Goal: Task Accomplishment & Management: Complete application form

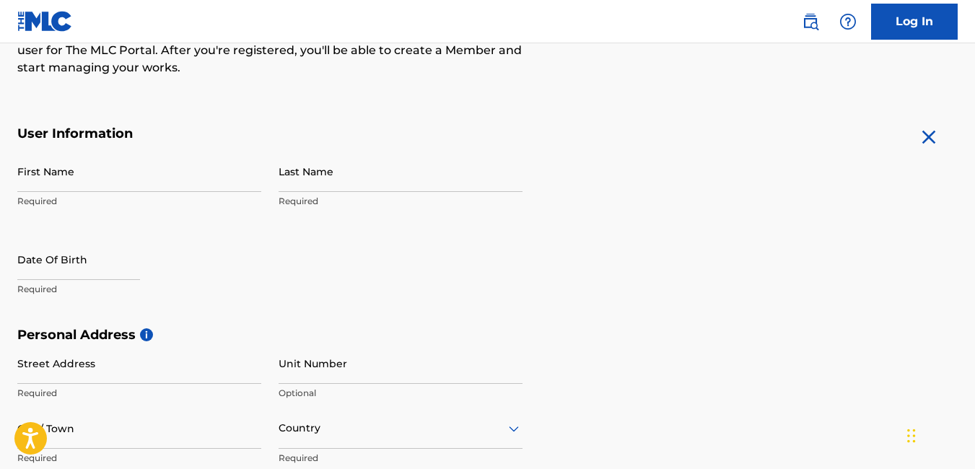
scroll to position [212, 0]
click at [188, 182] on input "First Name" at bounding box center [139, 172] width 244 height 41
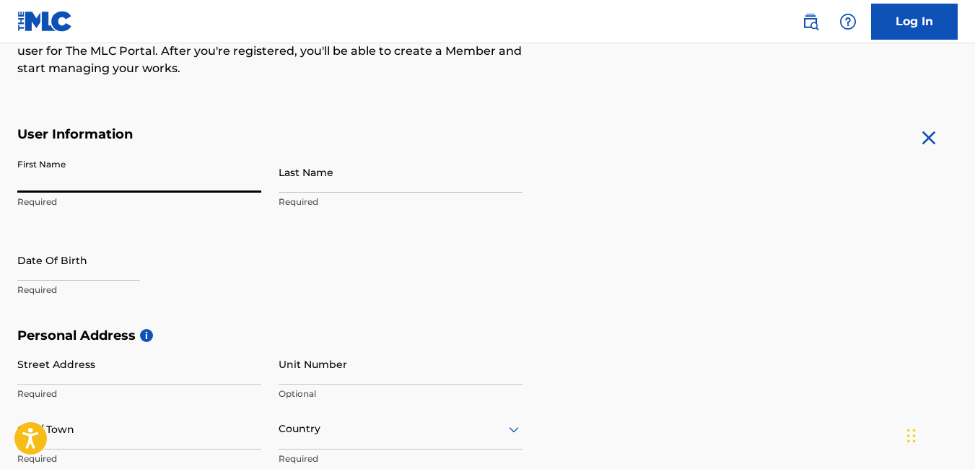
click at [520, 91] on div "The MLC uses identity verification before a user is registered to comply with K…" at bounding box center [487, 347] width 975 height 837
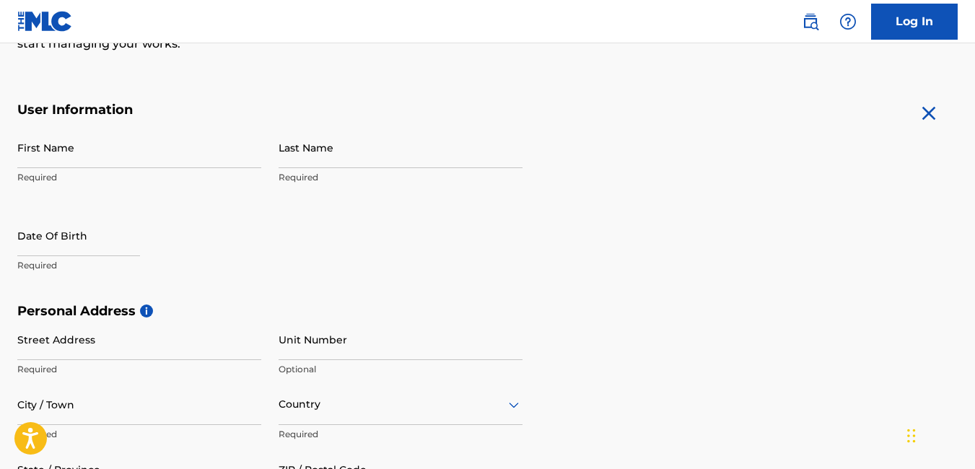
scroll to position [152, 0]
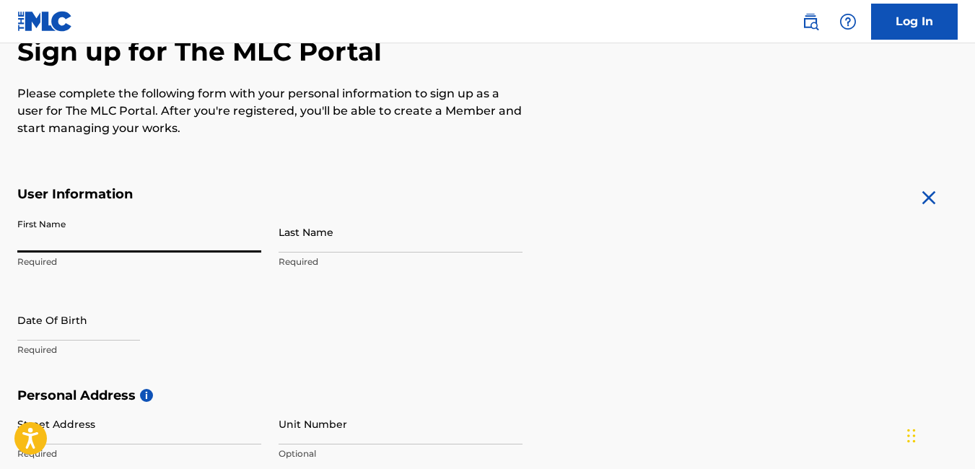
click at [121, 245] on input "First Name" at bounding box center [139, 231] width 244 height 41
type input "[PERSON_NAME]"
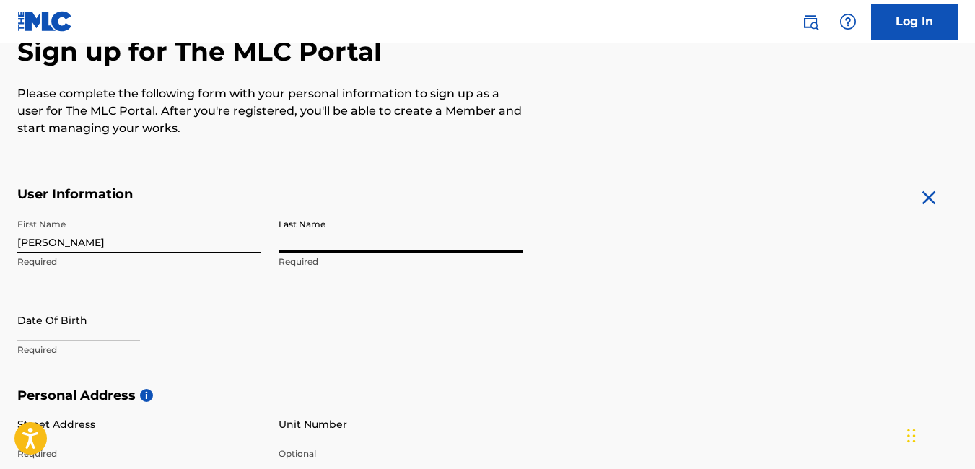
click at [333, 243] on input "Last Name" at bounding box center [401, 231] width 244 height 41
type input "[PERSON_NAME]"
click at [130, 326] on input "text" at bounding box center [78, 320] width 123 height 41
select select "8"
select select "2025"
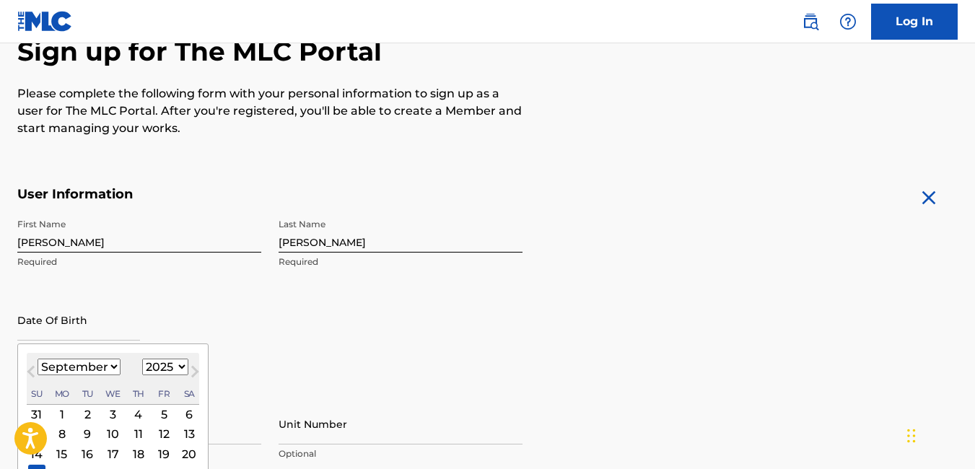
click at [115, 364] on select "January February March April May June July August September October November De…" at bounding box center [79, 367] width 83 height 17
select select "0"
click at [38, 359] on select "January February March April May June July August September October November De…" at bounding box center [79, 367] width 83 height 17
click at [181, 367] on select "1899 1900 1901 1902 1903 1904 1905 1906 1907 1908 1909 1910 1911 1912 1913 1914…" at bounding box center [165, 367] width 46 height 17
select select "1992"
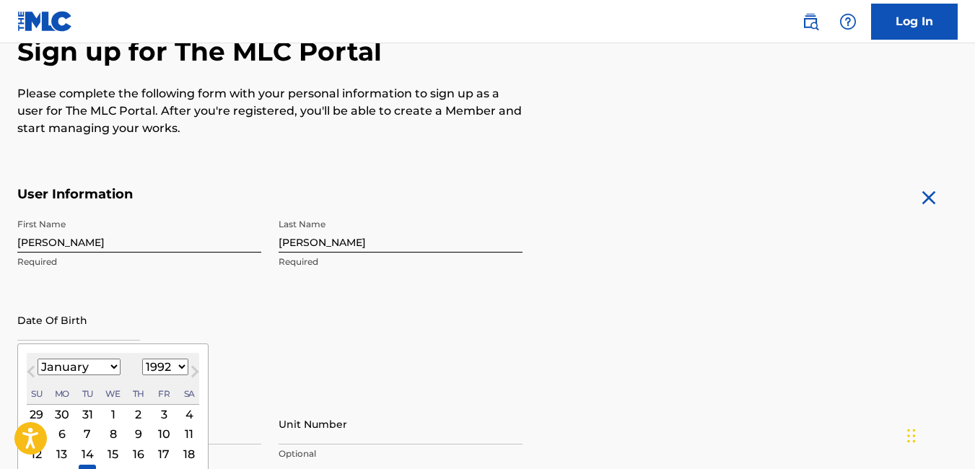
click at [142, 359] on select "1899 1900 1901 1902 1903 1904 1905 1906 1907 1908 1909 1910 1911 1912 1913 1914…" at bounding box center [165, 367] width 46 height 17
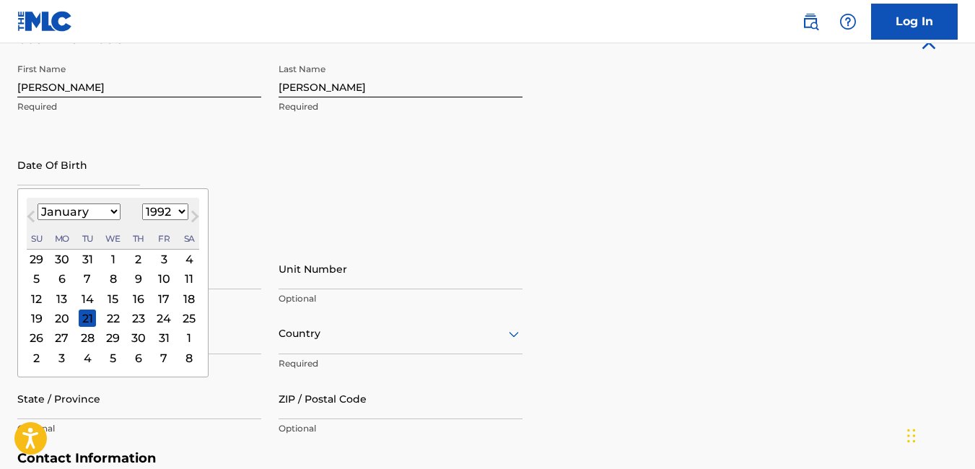
scroll to position [310, 0]
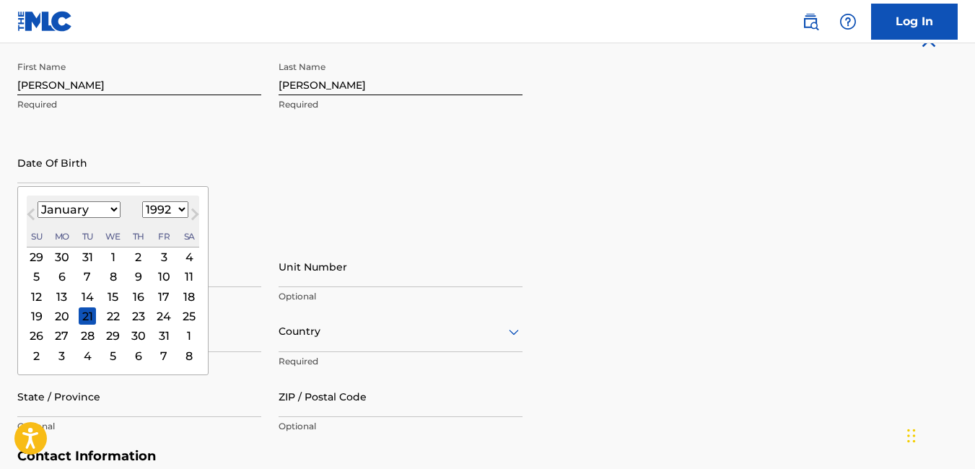
click at [165, 319] on div "24" at bounding box center [163, 315] width 17 height 17
type input "[DATE]"
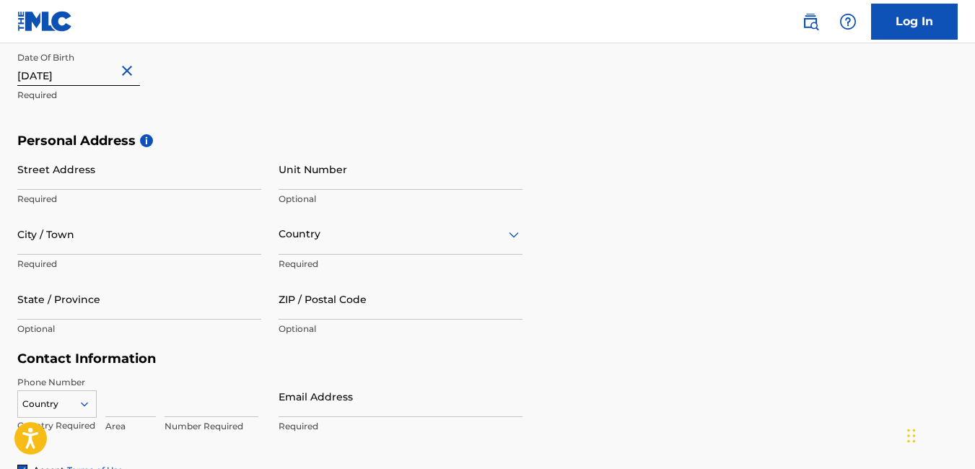
scroll to position [408, 0]
click at [218, 171] on input "Street Address" at bounding box center [139, 168] width 244 height 41
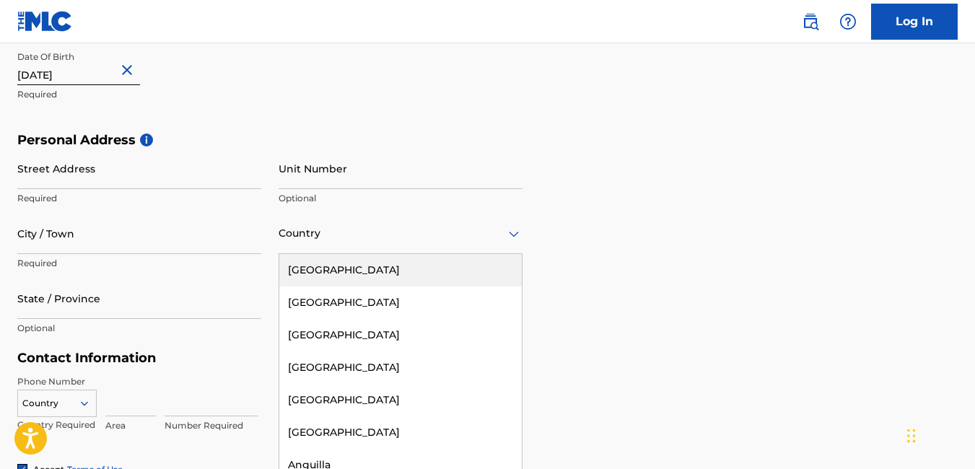
scroll to position [410, 0]
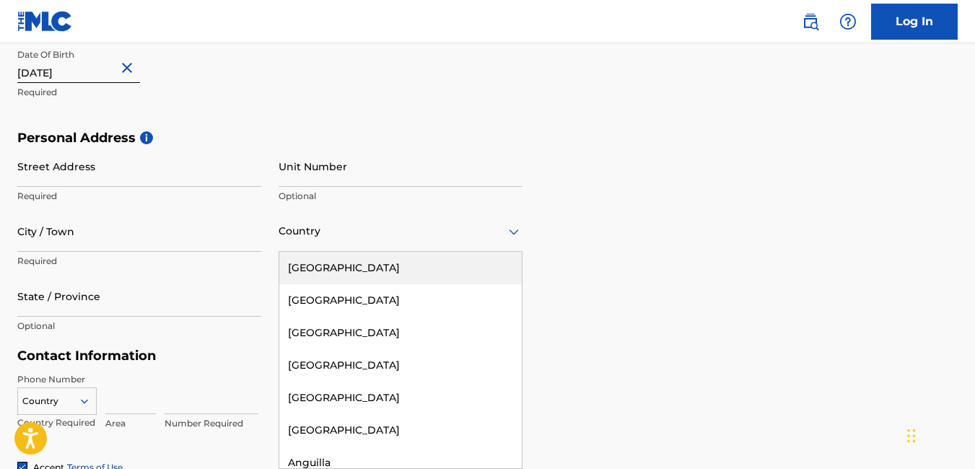
click at [310, 245] on div "Country" at bounding box center [401, 231] width 244 height 41
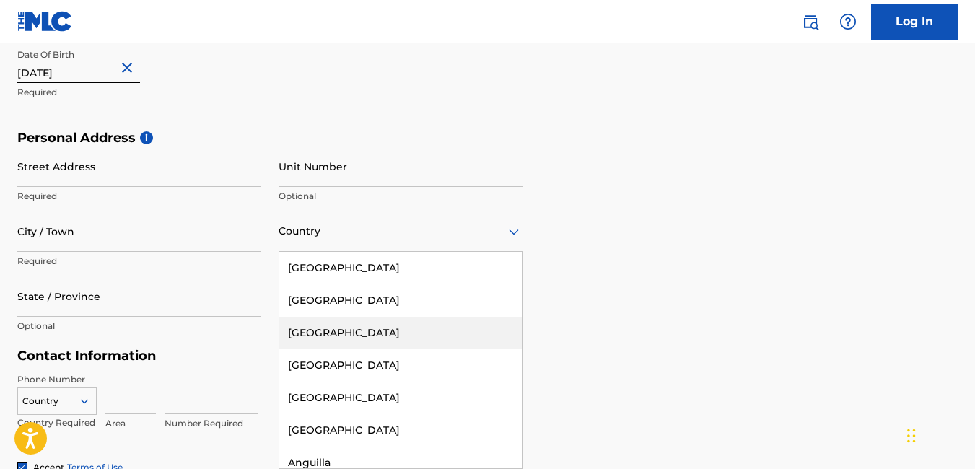
type input "j"
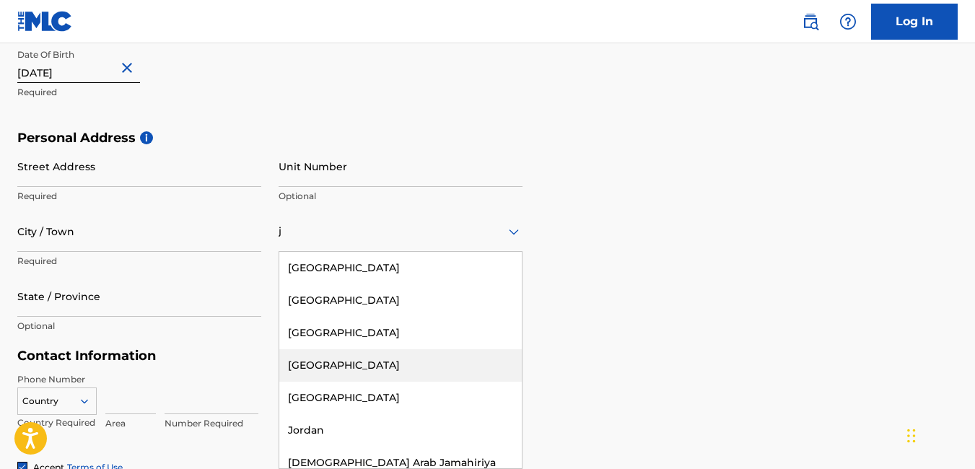
click at [320, 370] on div "[GEOGRAPHIC_DATA]" at bounding box center [400, 365] width 243 height 32
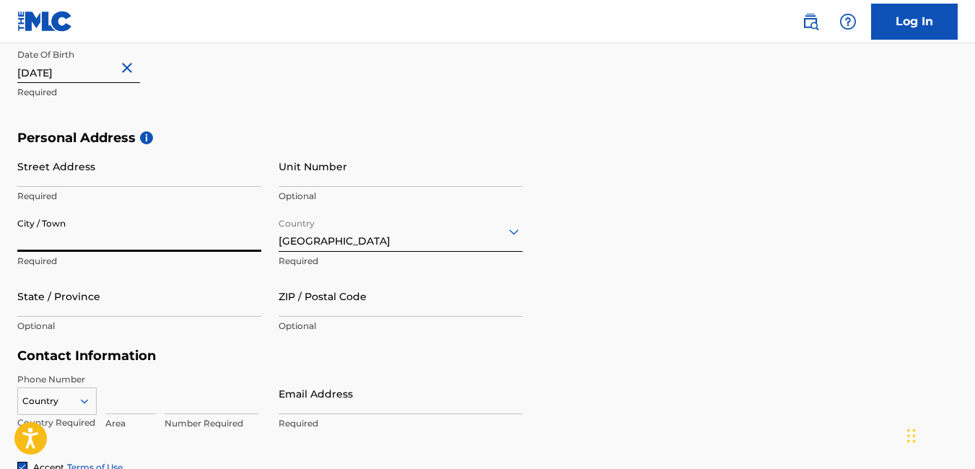
click at [183, 240] on input "City / Town" at bounding box center [139, 231] width 244 height 41
type input "Spanish Town"
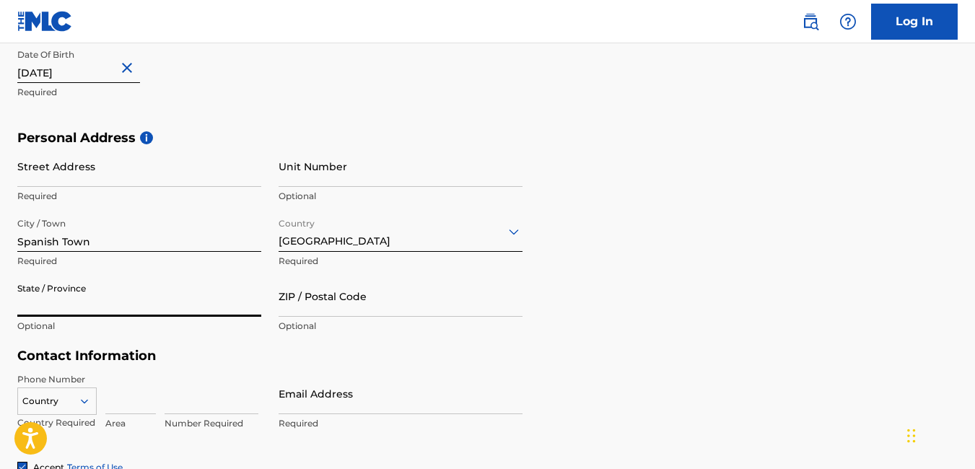
click at [195, 312] on input "State / Province" at bounding box center [139, 296] width 244 height 41
type input "St [PERSON_NAME]"
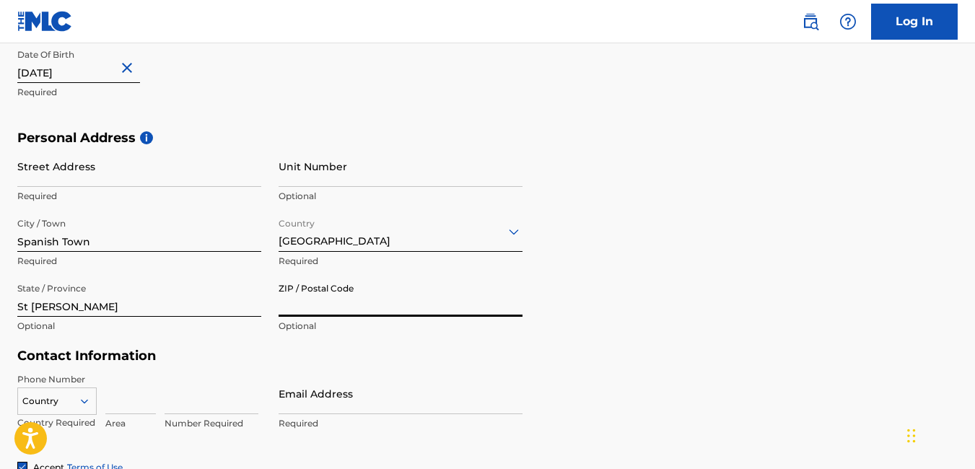
click at [323, 308] on input "ZIP / Postal Code" at bounding box center [401, 296] width 244 height 41
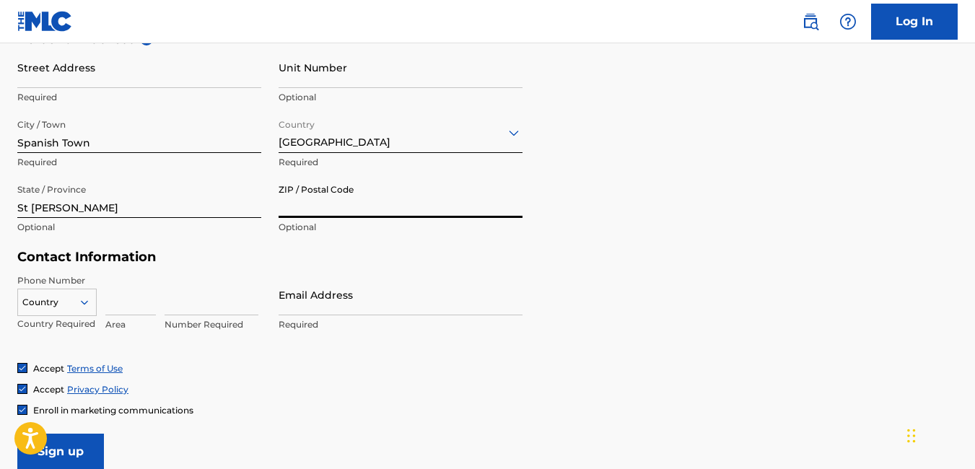
scroll to position [510, 0]
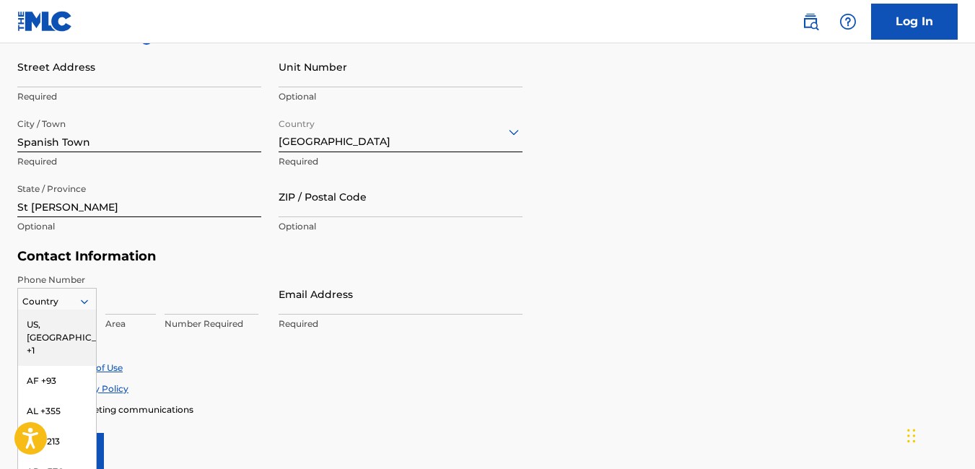
click at [86, 300] on div "216 results available. Use Up and Down to choose options, press Enter to select…" at bounding box center [56, 299] width 79 height 22
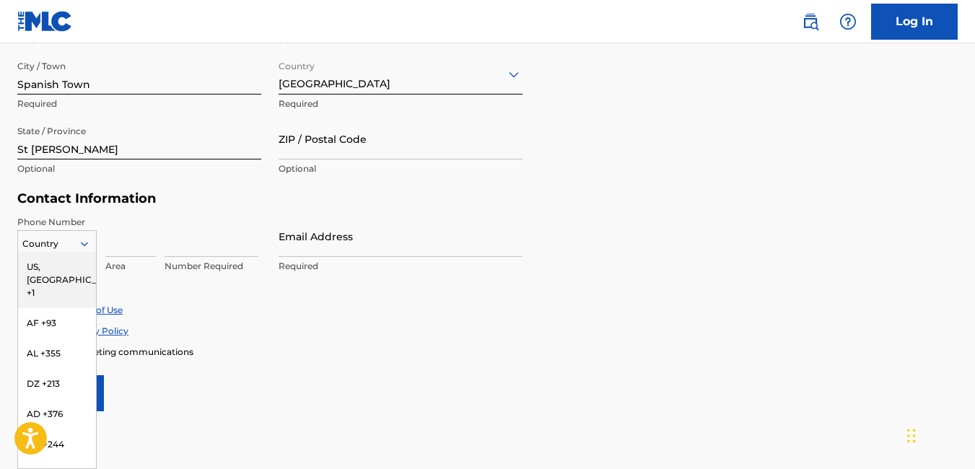
type input "j"
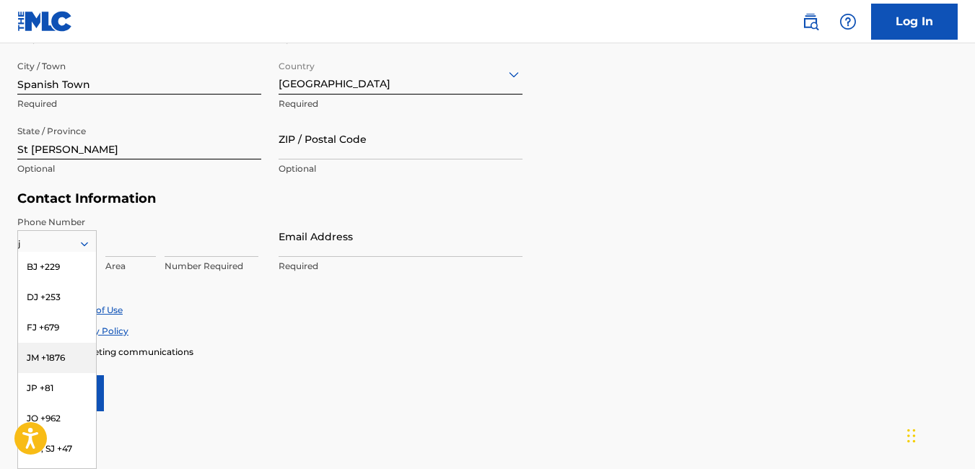
click at [42, 357] on div "JM +1876" at bounding box center [57, 358] width 78 height 30
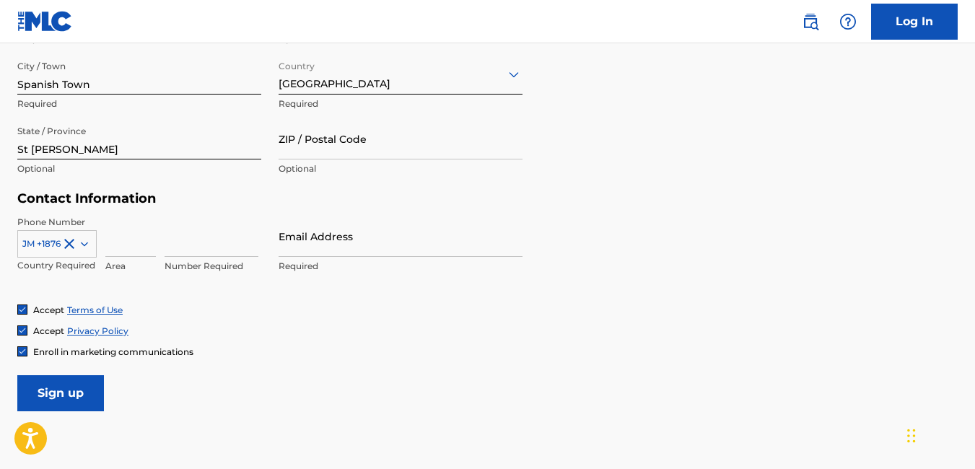
click at [123, 252] on input at bounding box center [130, 236] width 51 height 41
type input "876"
click at [188, 246] on input at bounding box center [212, 236] width 94 height 41
type input "4421200"
click at [318, 249] on input "Email Address" at bounding box center [401, 236] width 244 height 41
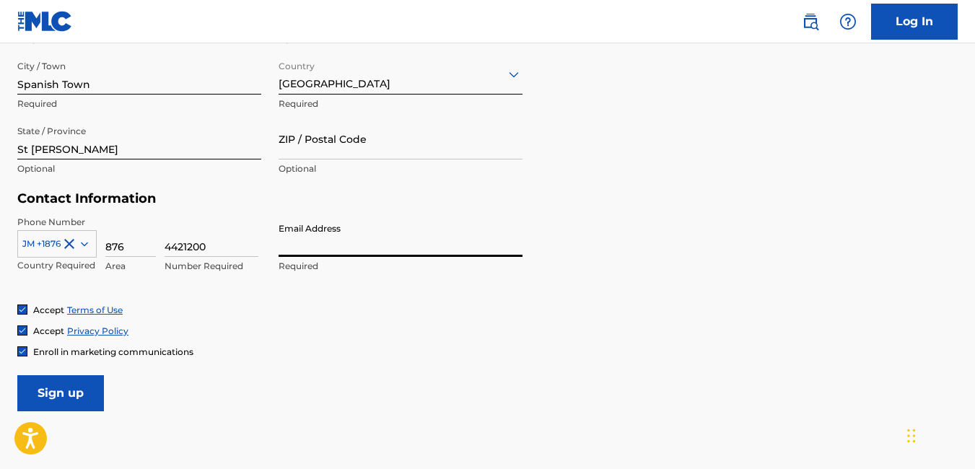
type input "[EMAIL_ADDRESS][DOMAIN_NAME]"
type input "[GEOGRAPHIC_DATA]"
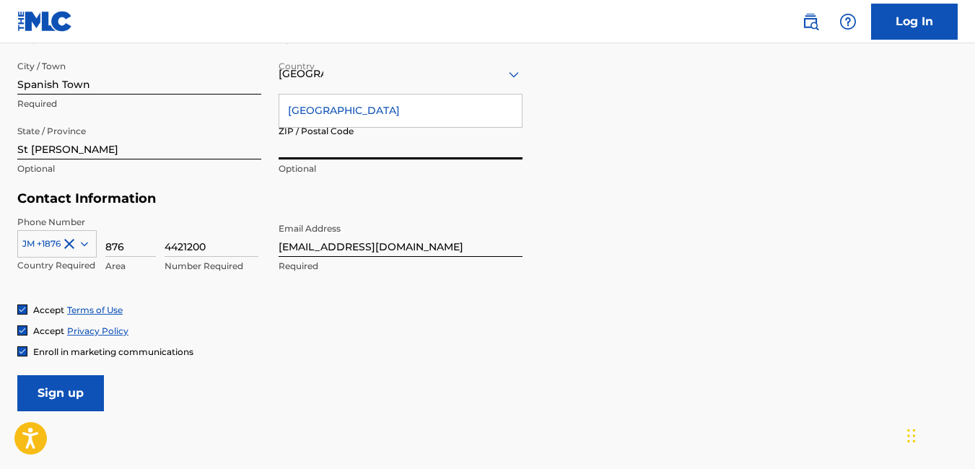
click at [437, 149] on input "ZIP / Postal Code" at bounding box center [401, 138] width 244 height 41
type input "JMACE25"
click at [578, 188] on div "Personal Address i Street Address Required Unit Number Optional City / Town Spa…" at bounding box center [487, 82] width 940 height 219
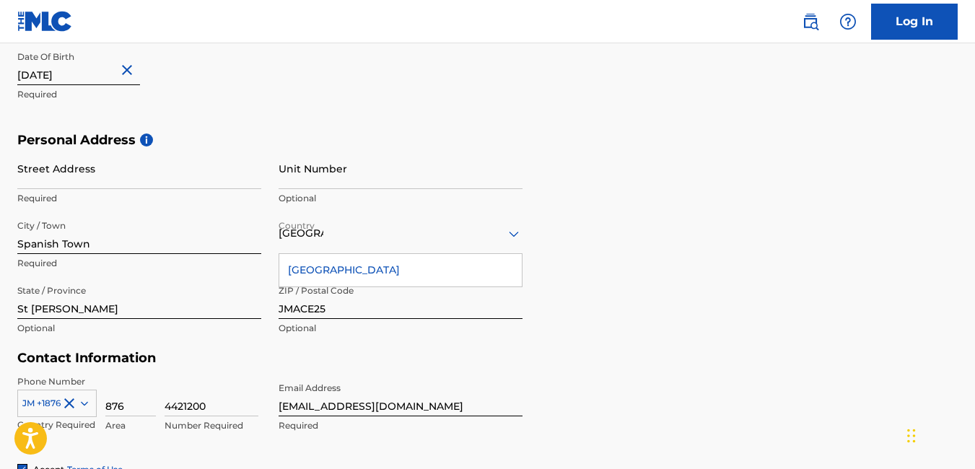
scroll to position [407, 0]
click at [125, 180] on input "Street Address" at bounding box center [139, 169] width 244 height 41
type input "[STREET_ADDRESS]"
click at [559, 166] on div "Personal Address i Street Address 7 Jobs Lane Required Unit Number Optional Cit…" at bounding box center [487, 242] width 940 height 219
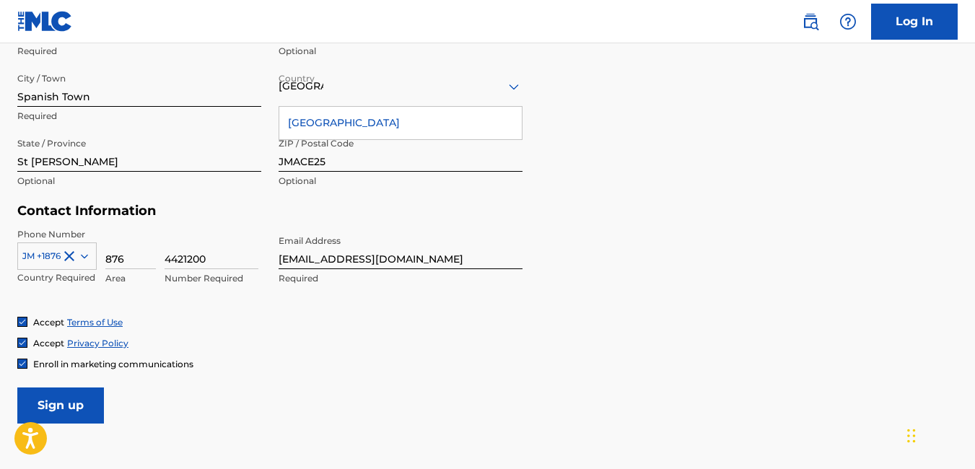
scroll to position [660, 0]
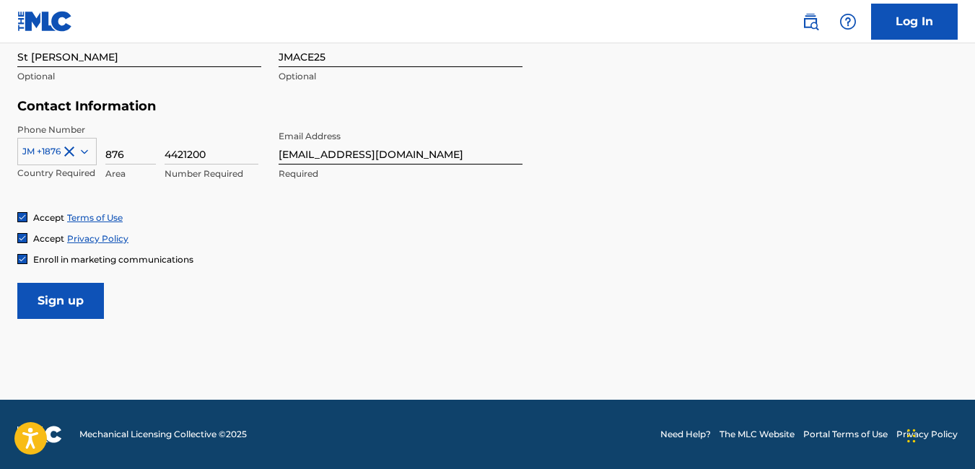
click at [67, 297] on input "Sign up" at bounding box center [60, 301] width 87 height 36
click at [910, 18] on link "Log In" at bounding box center [914, 22] width 87 height 36
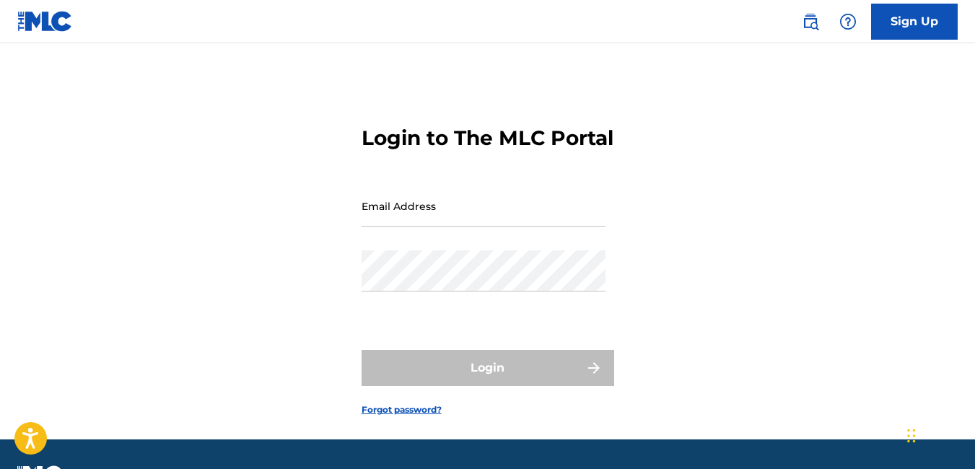
type input "[EMAIL_ADDRESS][DOMAIN_NAME]"
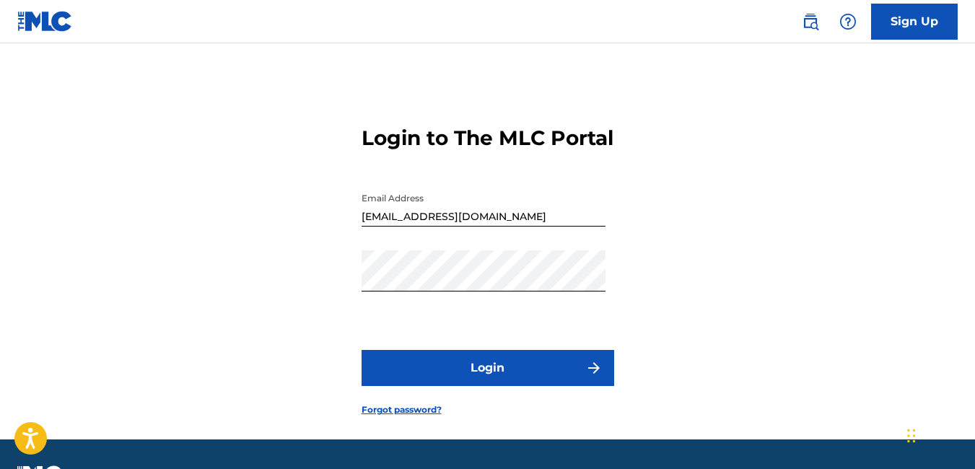
click at [425, 385] on button "Login" at bounding box center [488, 368] width 253 height 36
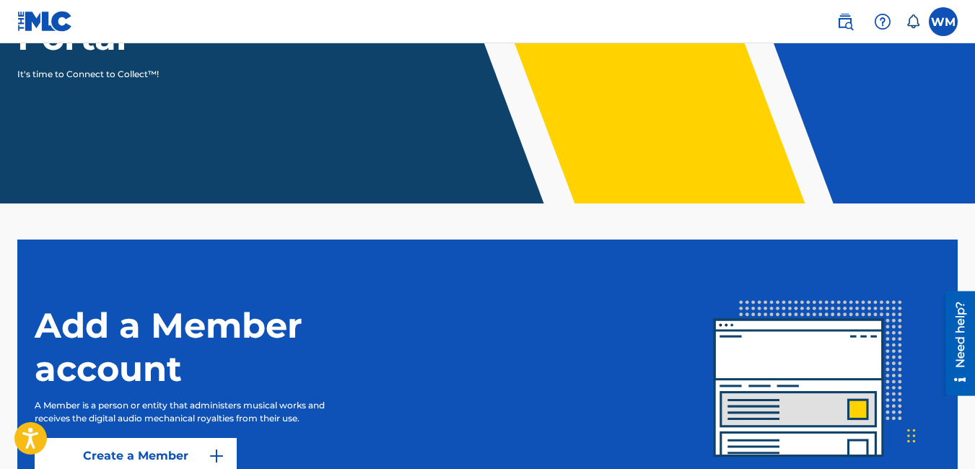
scroll to position [358, 0]
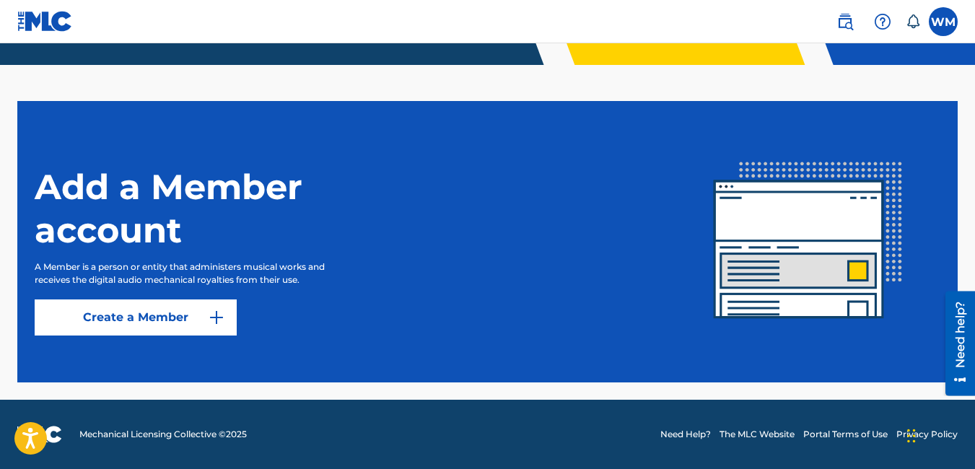
click at [147, 315] on button "Create a Member" at bounding box center [136, 318] width 202 height 36
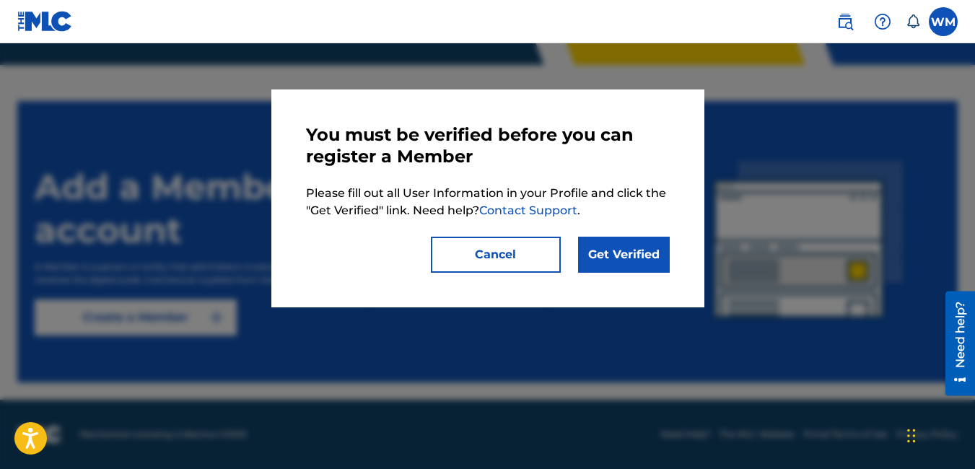
click at [623, 255] on link "Get Verified" at bounding box center [624, 255] width 92 height 36
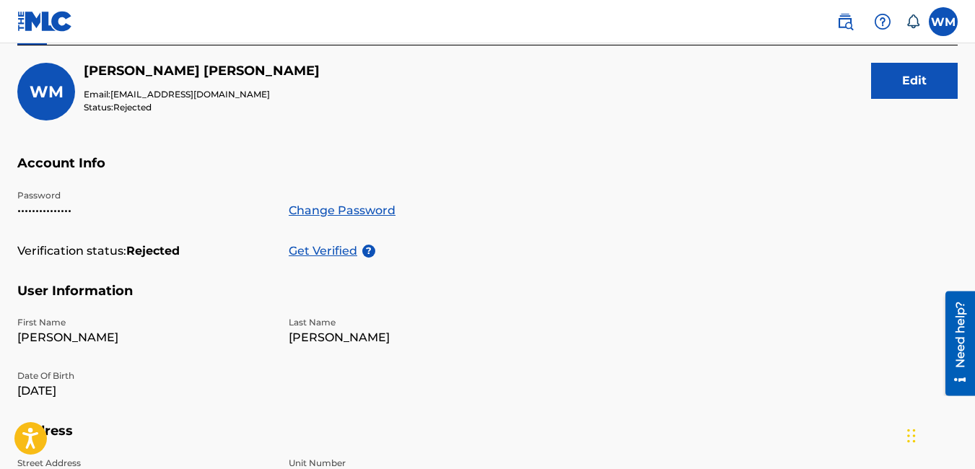
scroll to position [163, 0]
click at [346, 248] on p "Get Verified" at bounding box center [326, 251] width 74 height 17
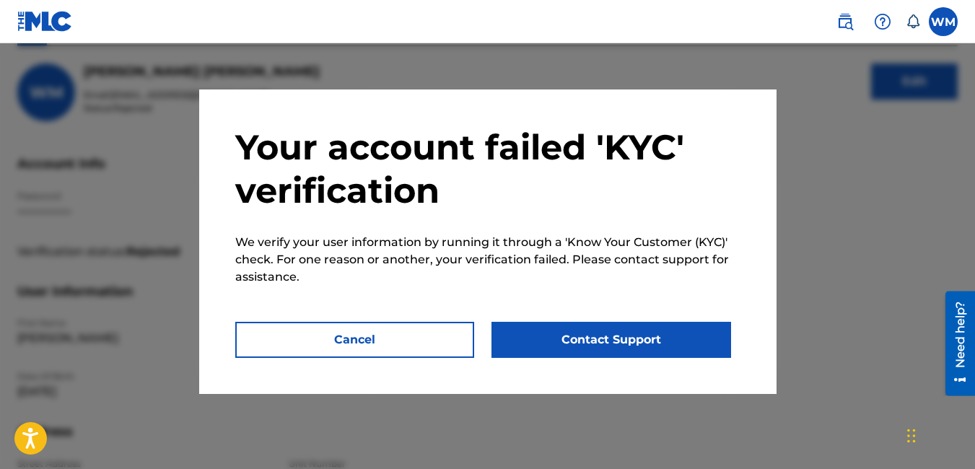
click at [528, 341] on button "Contact Support" at bounding box center [612, 340] width 240 height 36
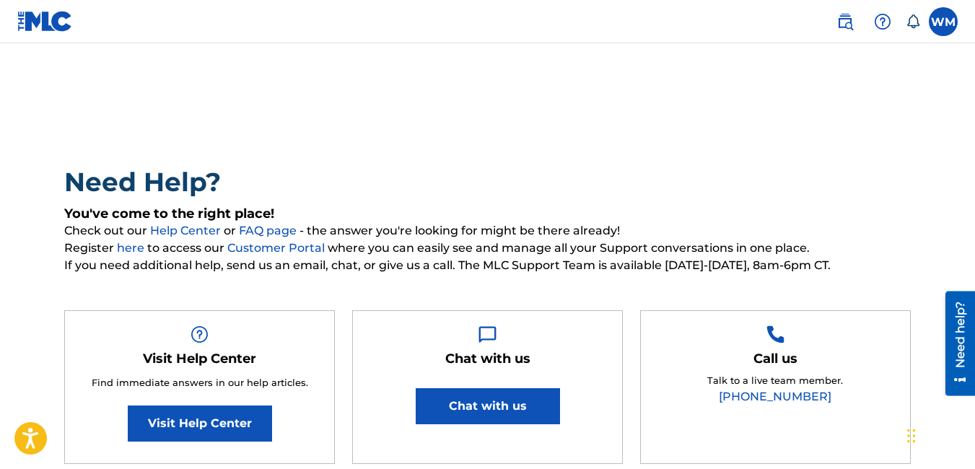
click at [938, 23] on label at bounding box center [943, 21] width 29 height 29
click at [943, 22] on input "[PERSON_NAME] [EMAIL_ADDRESS][DOMAIN_NAME] Notification Preferences Profile Log…" at bounding box center [943, 22] width 0 height 0
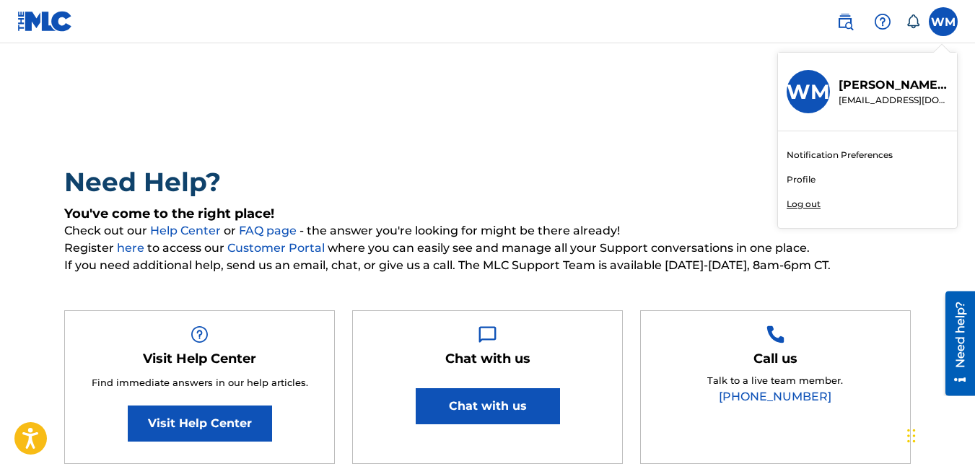
click at [870, 81] on p "[PERSON_NAME]" at bounding box center [894, 85] width 110 height 17
click at [943, 22] on input "[PERSON_NAME] [EMAIL_ADDRESS][DOMAIN_NAME] Notification Preferences Profile Log…" at bounding box center [943, 22] width 0 height 0
click at [799, 175] on link "Profile" at bounding box center [801, 179] width 29 height 13
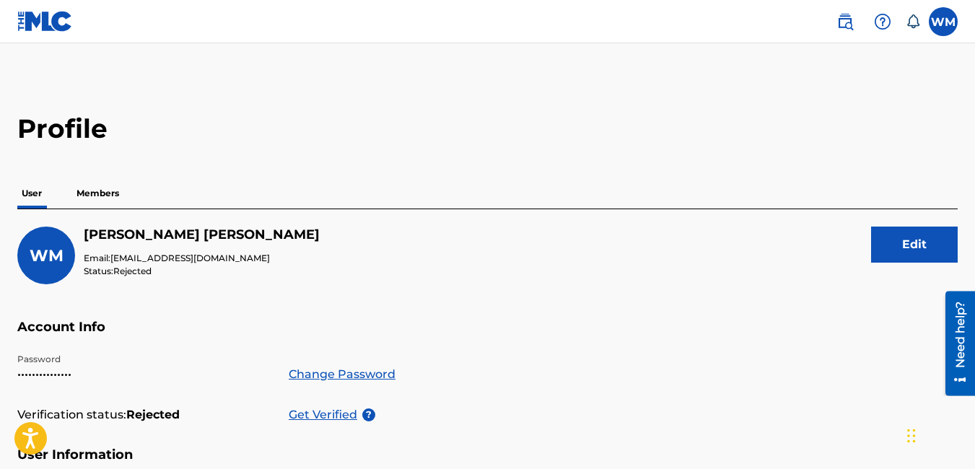
click at [99, 196] on p "Members" at bounding box center [97, 193] width 51 height 30
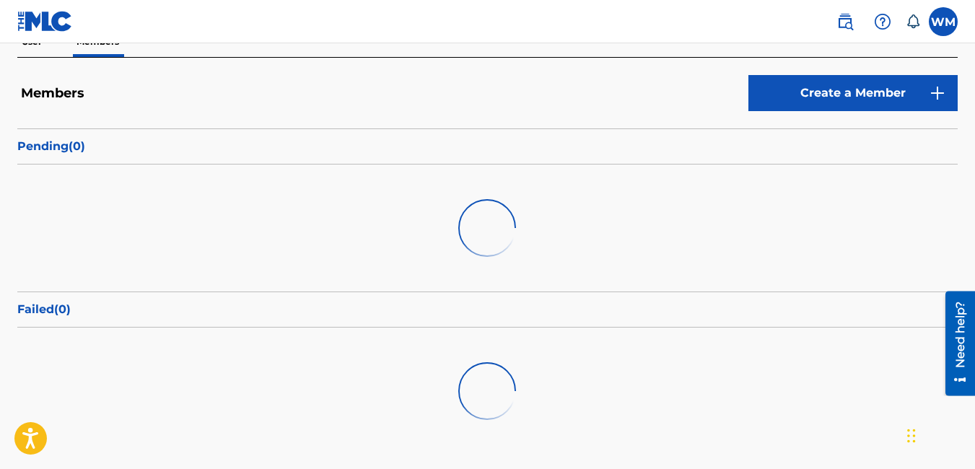
scroll to position [82, 0]
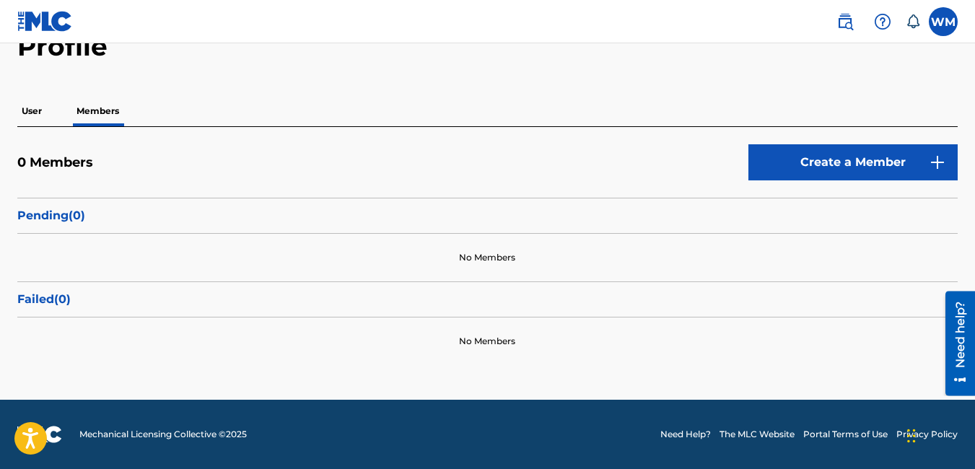
click at [806, 161] on button "Create a Member" at bounding box center [852, 162] width 209 height 36
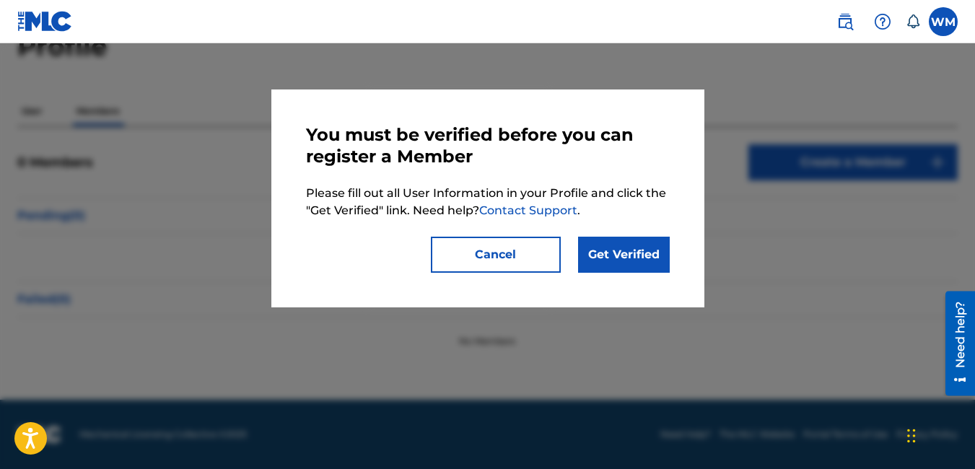
click at [624, 252] on link "Get Verified" at bounding box center [624, 255] width 92 height 36
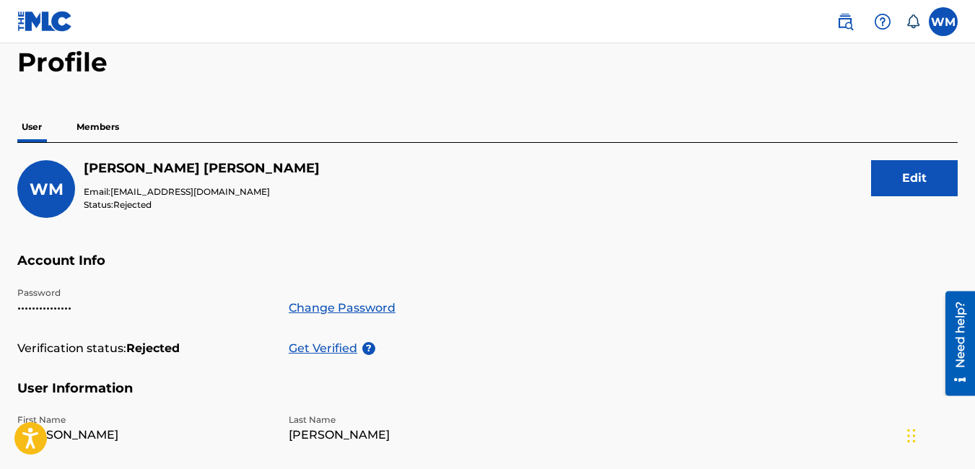
scroll to position [66, 0]
click at [910, 178] on button "Edit" at bounding box center [914, 179] width 87 height 36
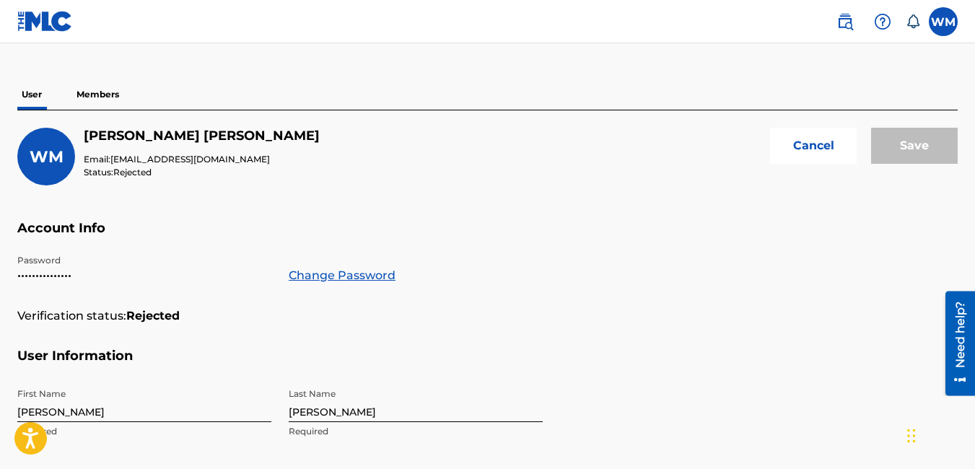
scroll to position [98, 0]
